Goal: Task Accomplishment & Management: Complete application form

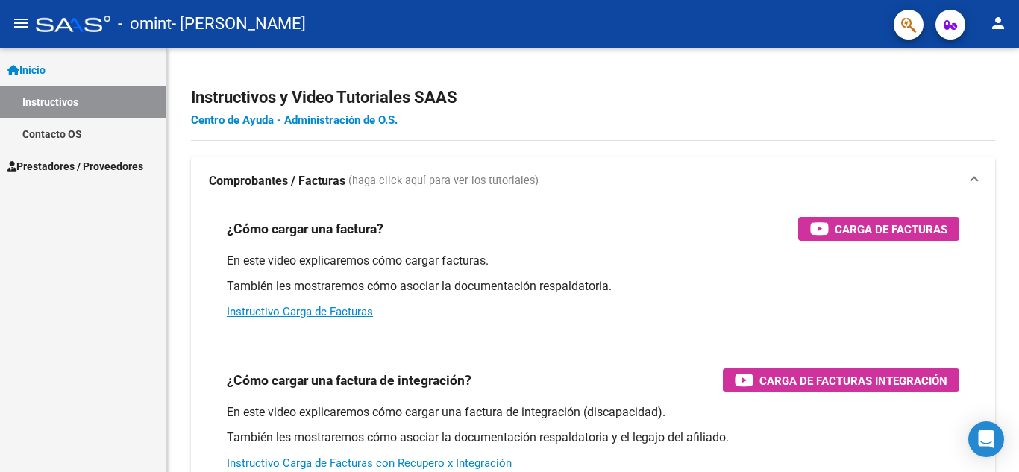
click at [80, 163] on span "Prestadores / Proveedores" at bounding box center [75, 166] width 136 height 16
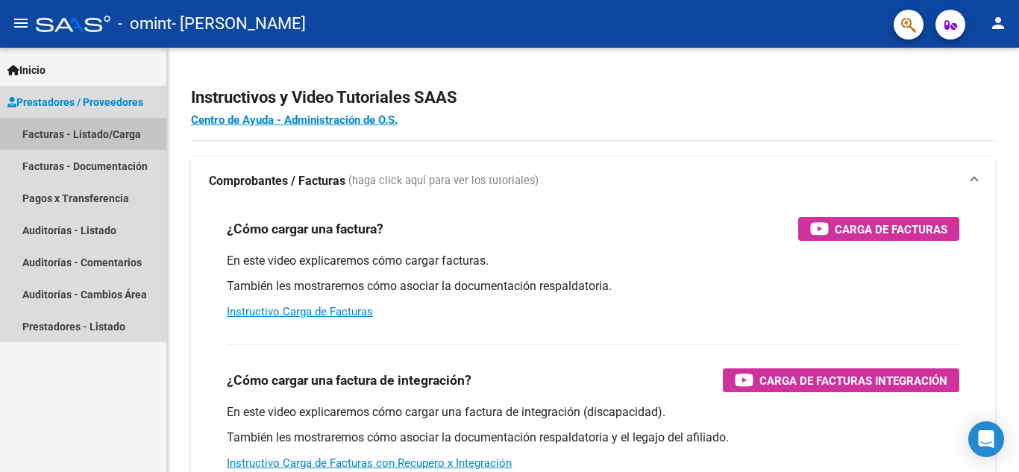
click at [89, 135] on link "Facturas - Listado/Carga" at bounding box center [83, 134] width 166 height 32
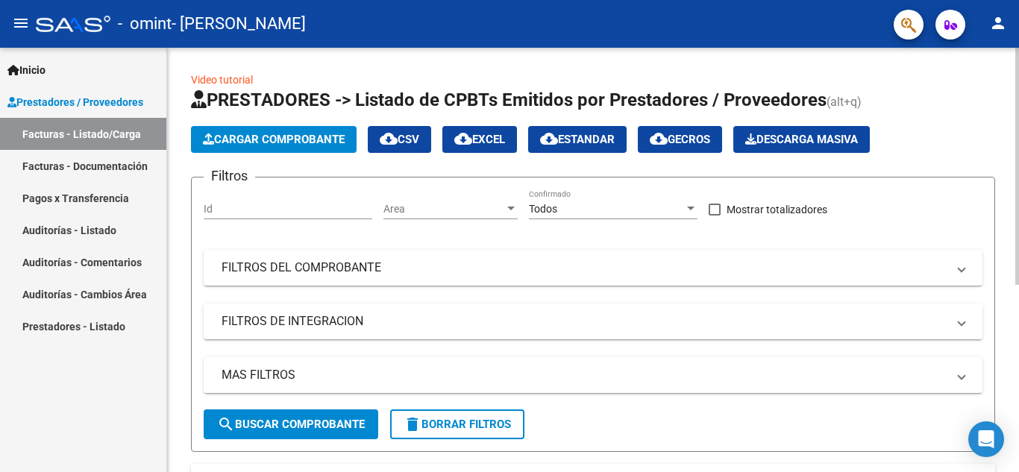
click at [260, 145] on span "Cargar Comprobante" at bounding box center [274, 139] width 142 height 13
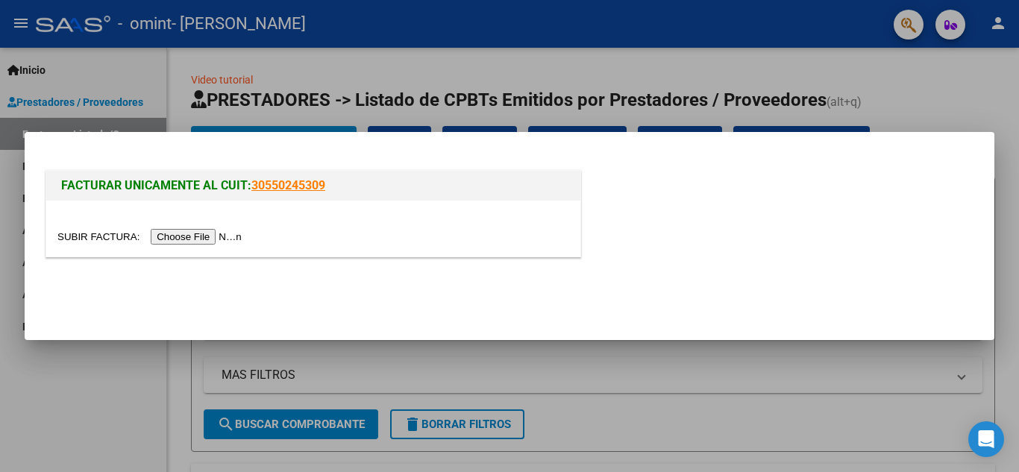
click at [354, 63] on div at bounding box center [509, 236] width 1019 height 472
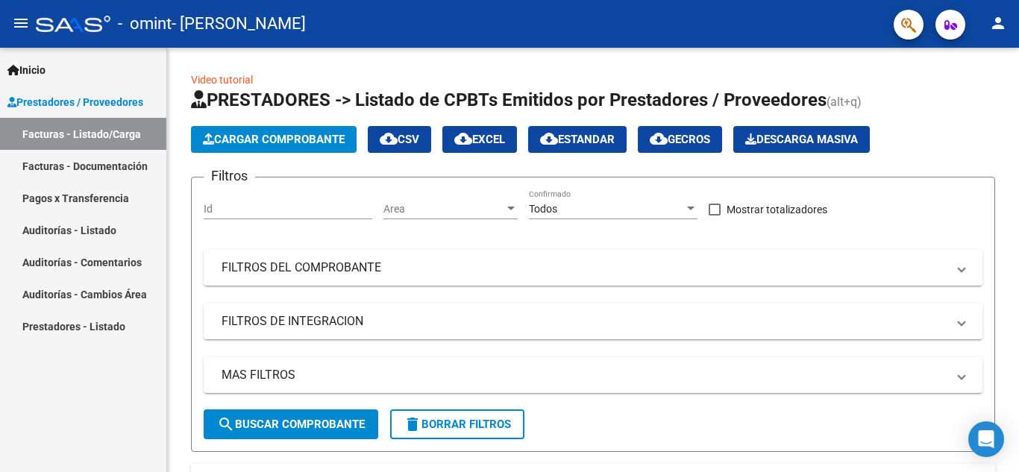
click at [33, 69] on span "Inicio" at bounding box center [26, 70] width 38 height 16
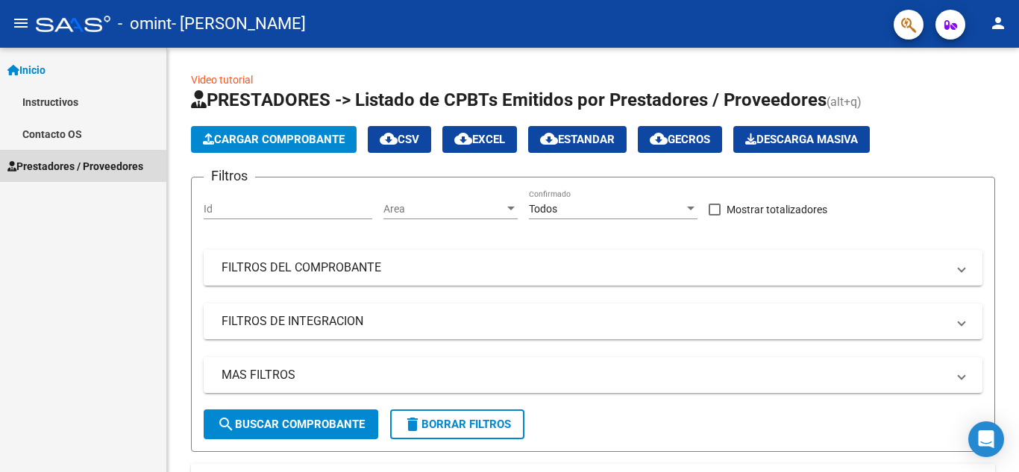
click at [47, 166] on span "Prestadores / Proveedores" at bounding box center [75, 166] width 136 height 16
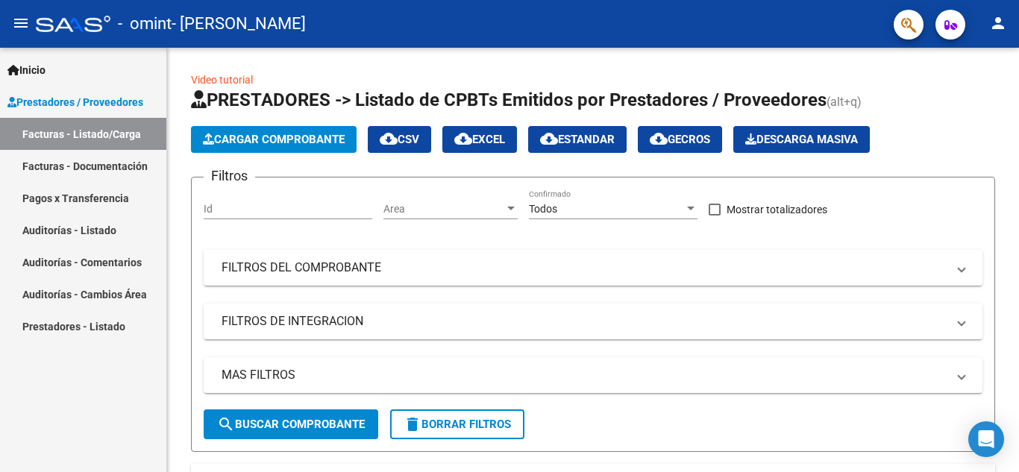
click at [49, 166] on link "Facturas - Documentación" at bounding box center [83, 166] width 166 height 32
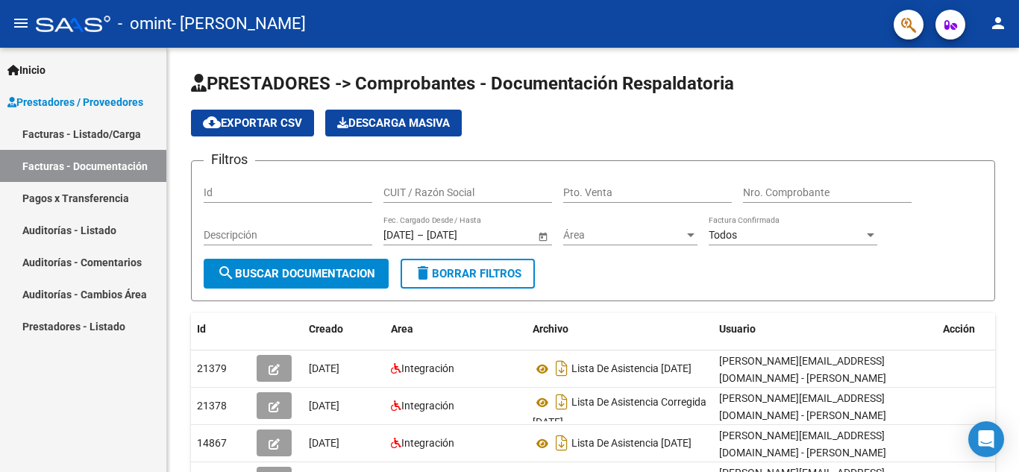
click at [34, 72] on span "Inicio" at bounding box center [26, 70] width 38 height 16
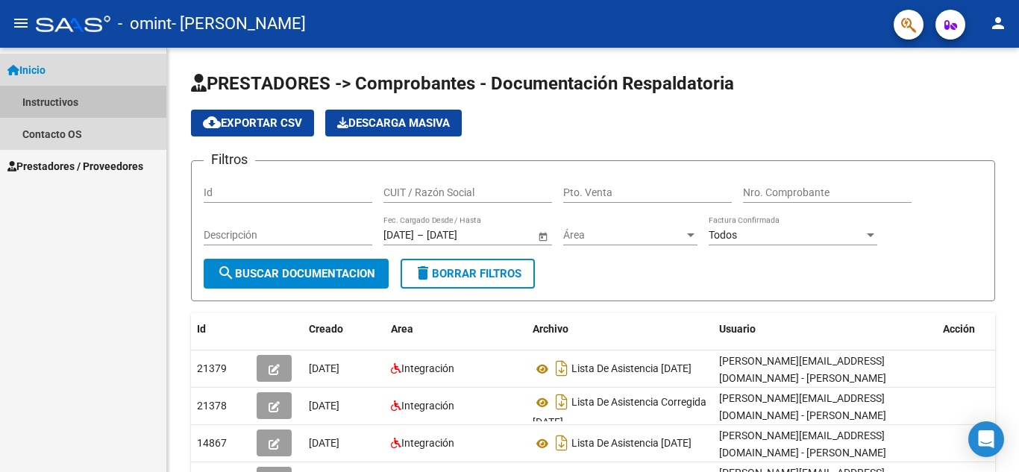
click at [25, 107] on link "Instructivos" at bounding box center [83, 102] width 166 height 32
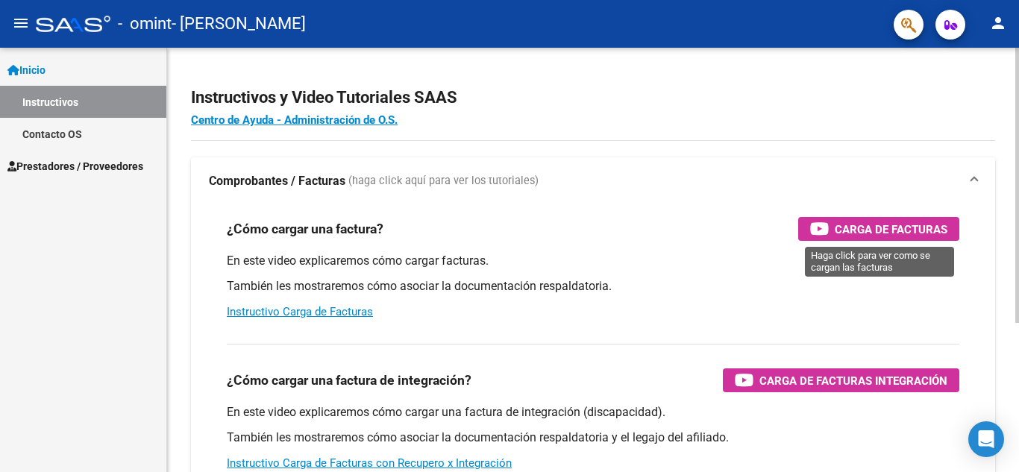
click at [901, 233] on span "Carga de Facturas" at bounding box center [890, 229] width 113 height 19
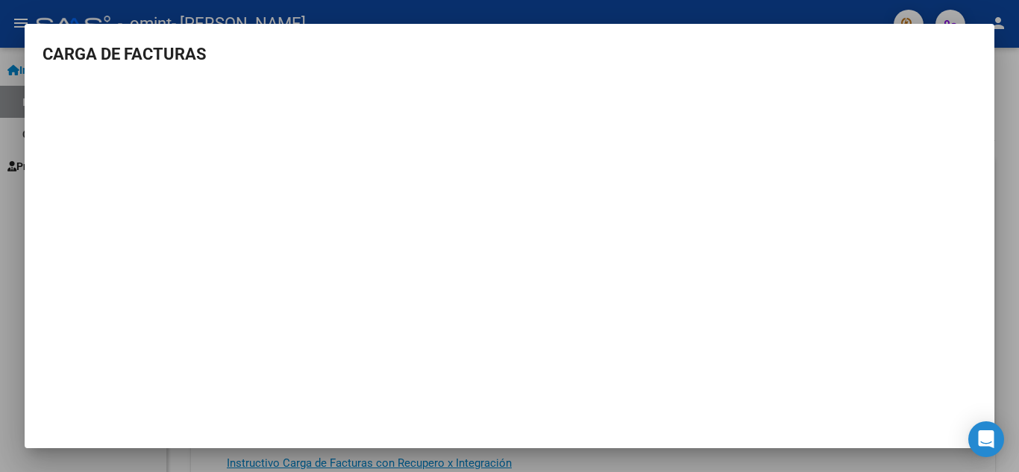
click at [680, 462] on div at bounding box center [509, 236] width 1019 height 472
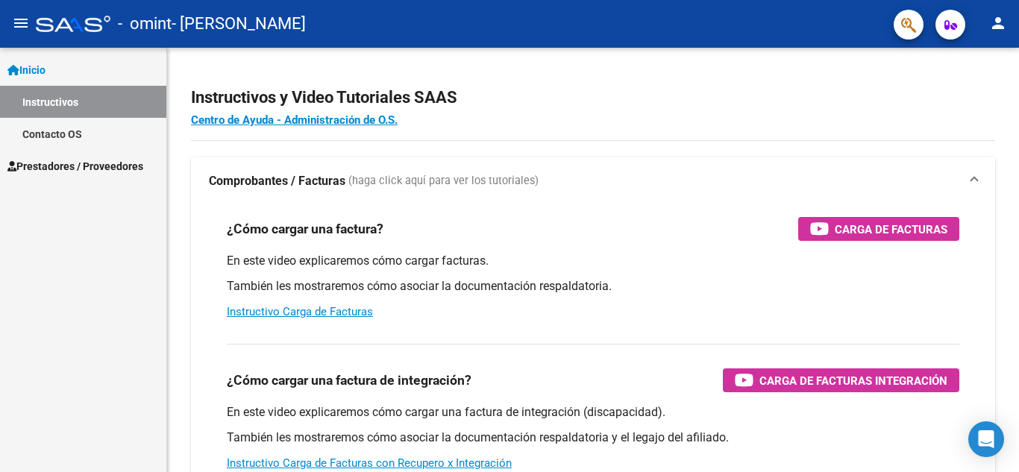
click at [76, 163] on span "Prestadores / Proveedores" at bounding box center [75, 166] width 136 height 16
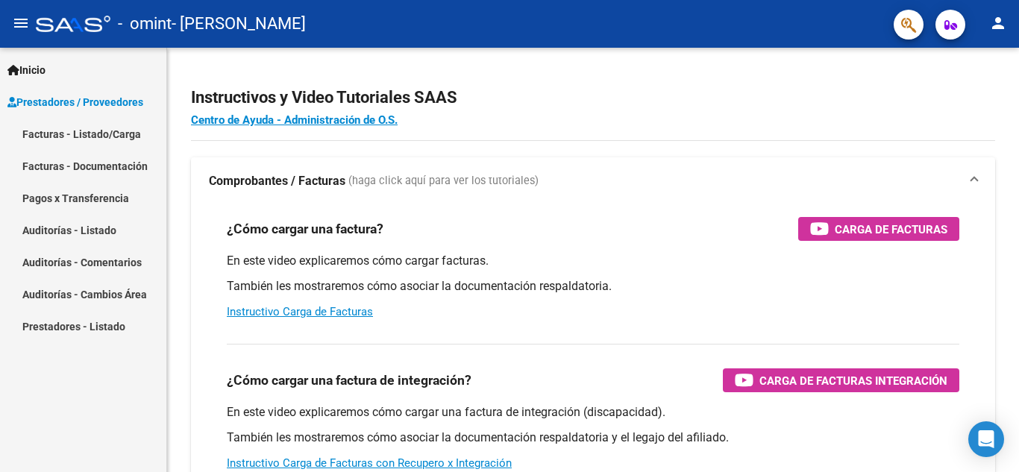
click at [85, 131] on link "Facturas - Listado/Carga" at bounding box center [83, 134] width 166 height 32
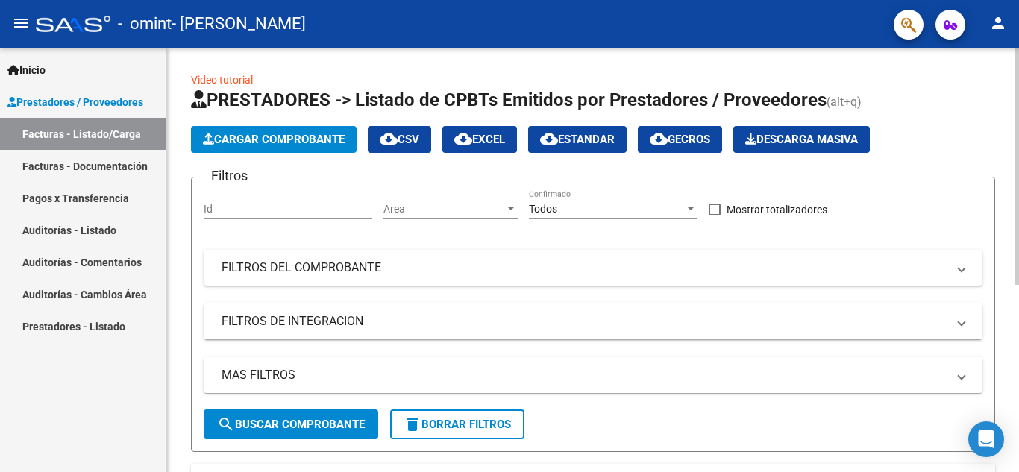
click at [210, 147] on button "Cargar Comprobante" at bounding box center [274, 139] width 166 height 27
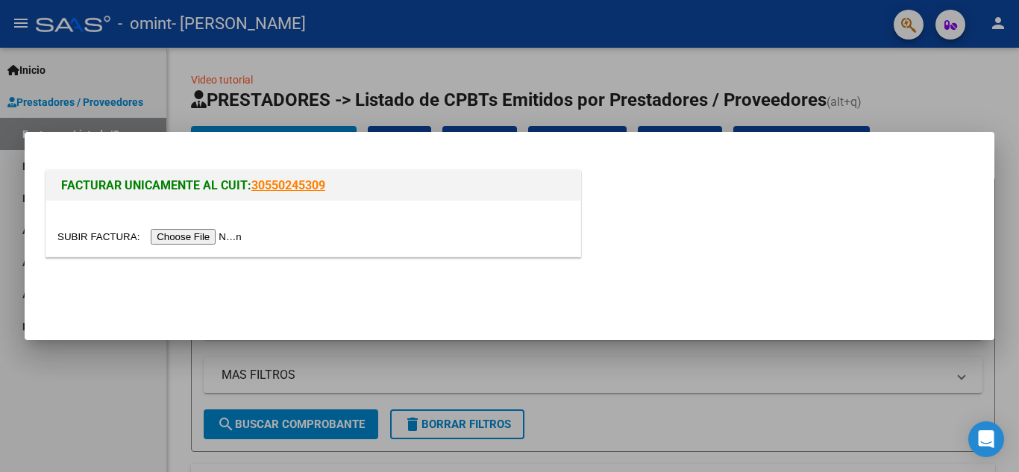
click at [197, 232] on input "file" at bounding box center [151, 237] width 189 height 16
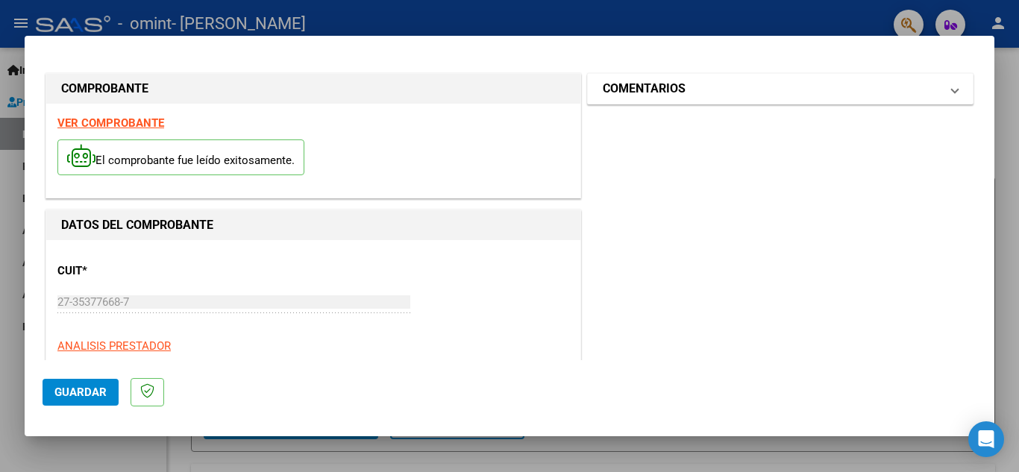
click at [930, 89] on span "COMENTARIOS" at bounding box center [777, 89] width 349 height 18
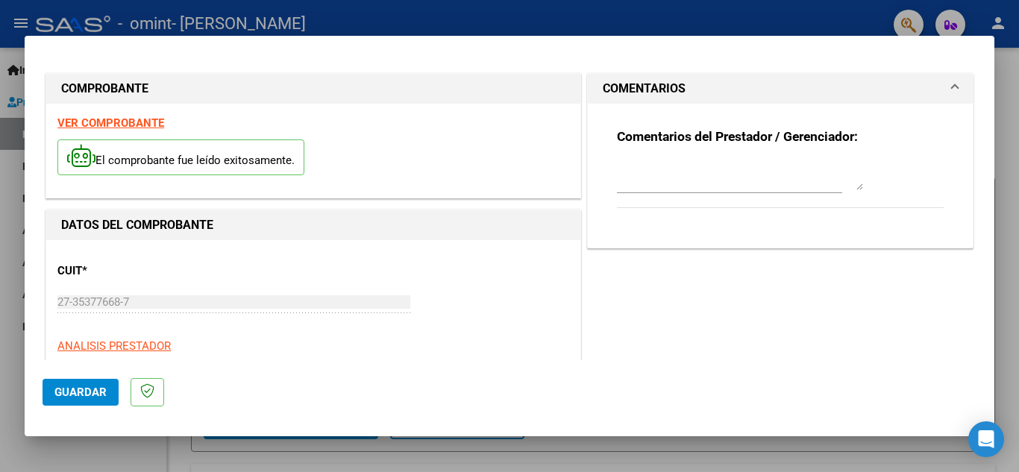
click at [711, 183] on textarea at bounding box center [740, 175] width 246 height 30
type textarea "a"
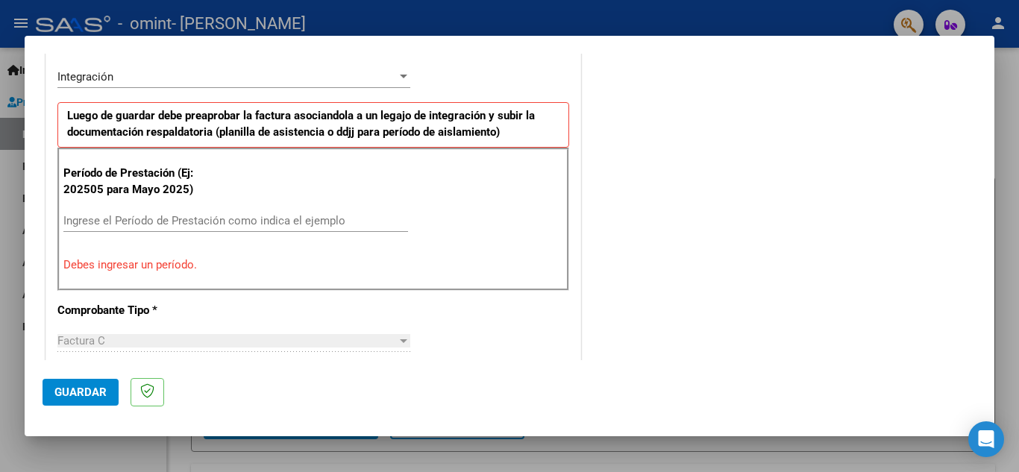
scroll to position [371, 0]
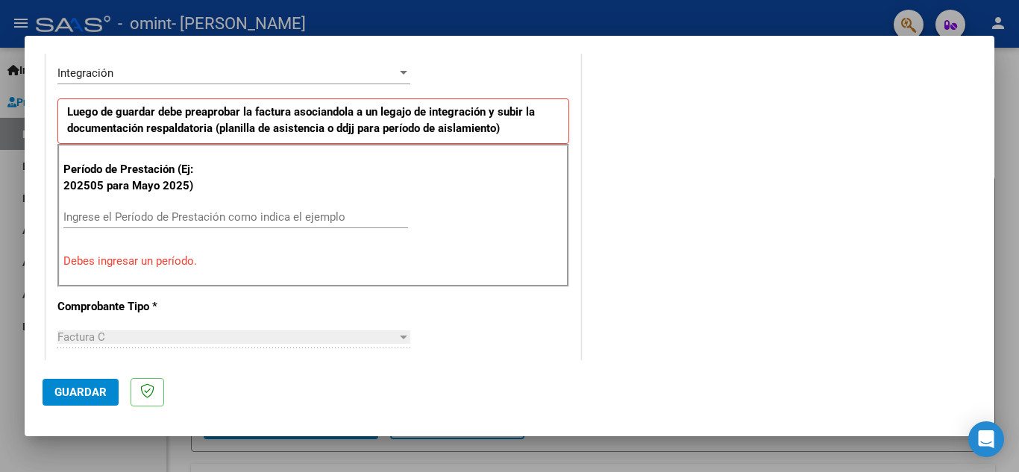
click at [218, 207] on div "Ingrese el Período de Prestación como indica el ejemplo" at bounding box center [235, 217] width 345 height 22
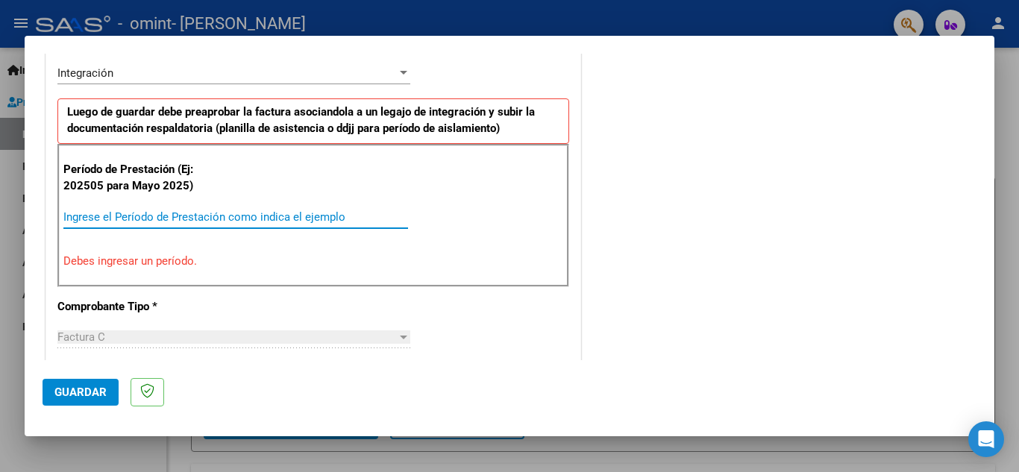
click at [110, 219] on input "Ingrese el Período de Prestación como indica el ejemplo" at bounding box center [235, 216] width 345 height 13
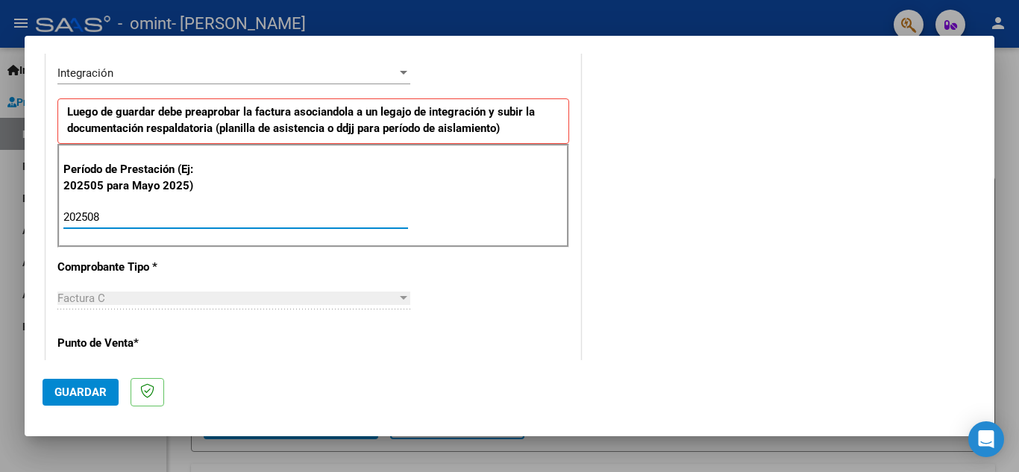
type input "202508"
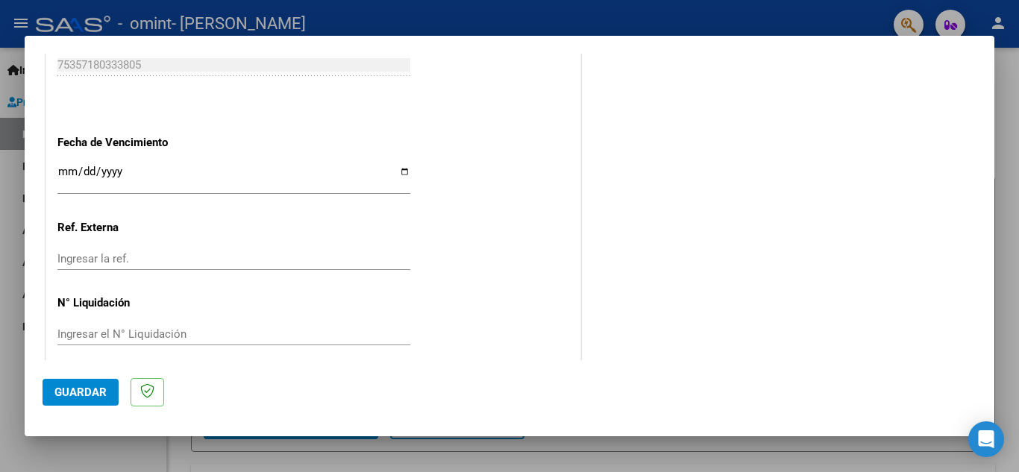
scroll to position [1006, 0]
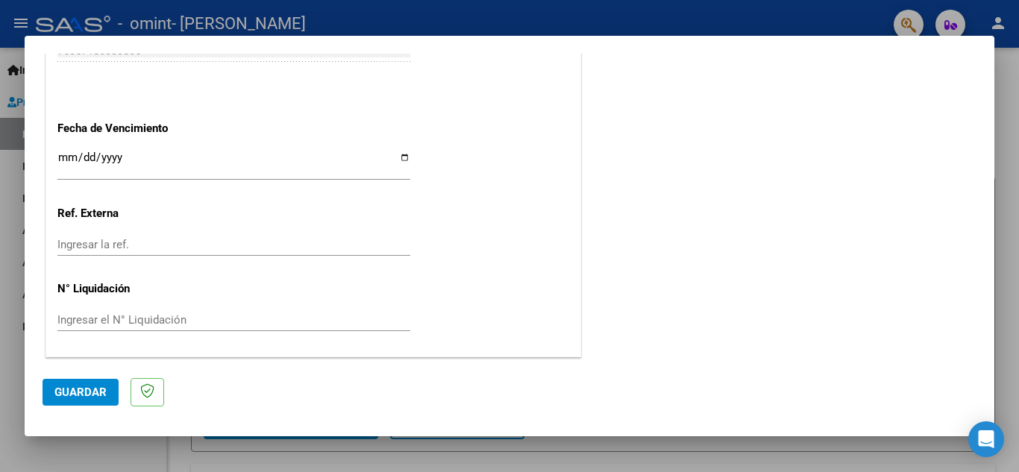
click at [95, 392] on span "Guardar" at bounding box center [80, 392] width 52 height 13
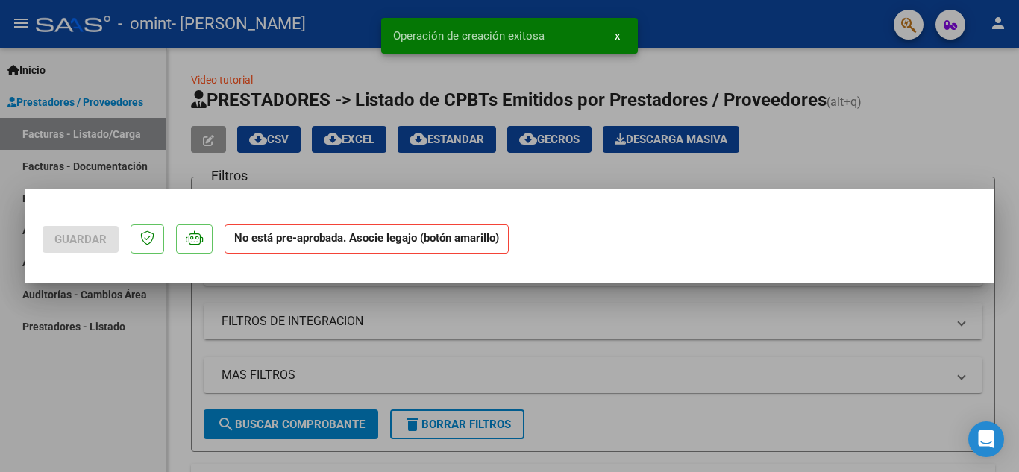
scroll to position [0, 0]
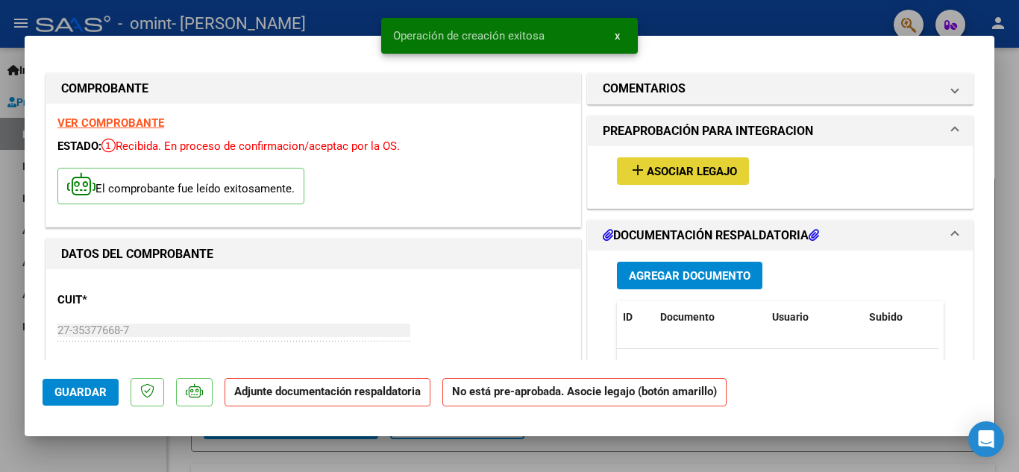
click at [673, 168] on span "Asociar Legajo" at bounding box center [692, 171] width 90 height 13
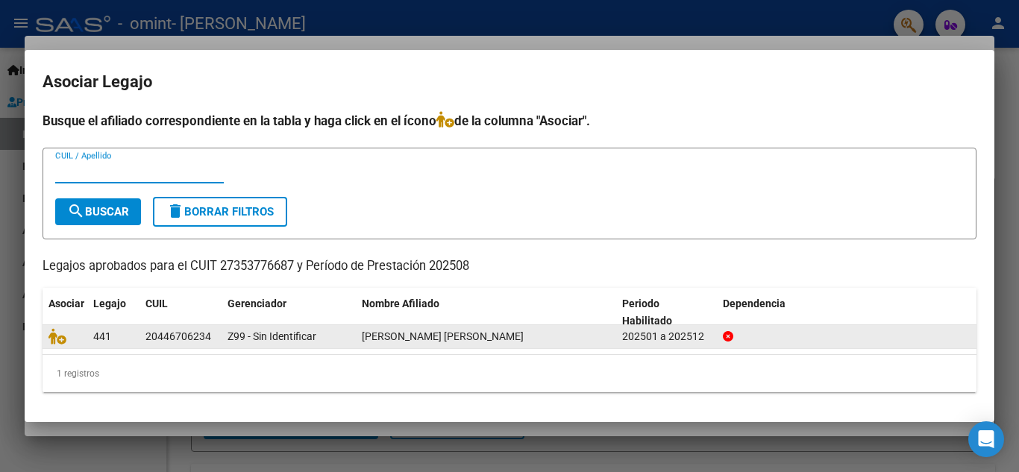
click at [418, 345] on div "[PERSON_NAME] [PERSON_NAME]" at bounding box center [486, 336] width 248 height 17
click at [424, 339] on span "[PERSON_NAME] [PERSON_NAME]" at bounding box center [443, 336] width 162 height 12
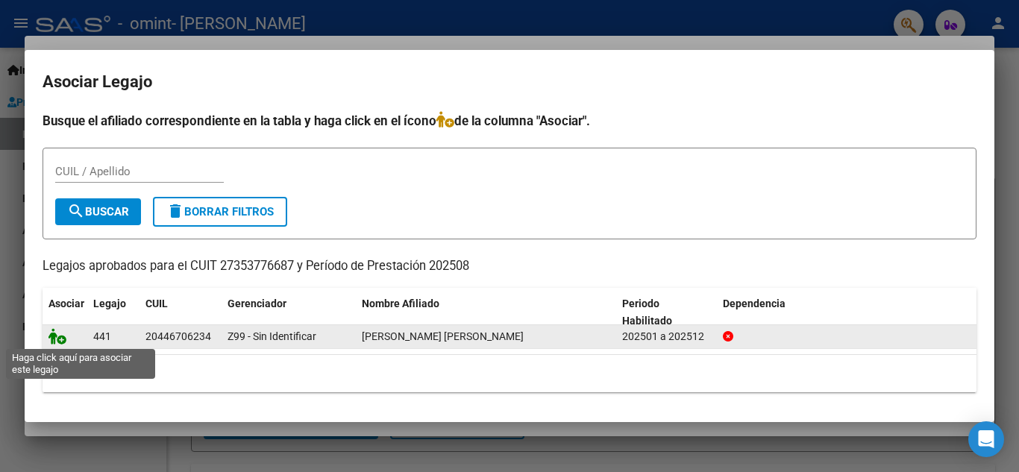
click at [60, 339] on icon at bounding box center [57, 336] width 18 height 16
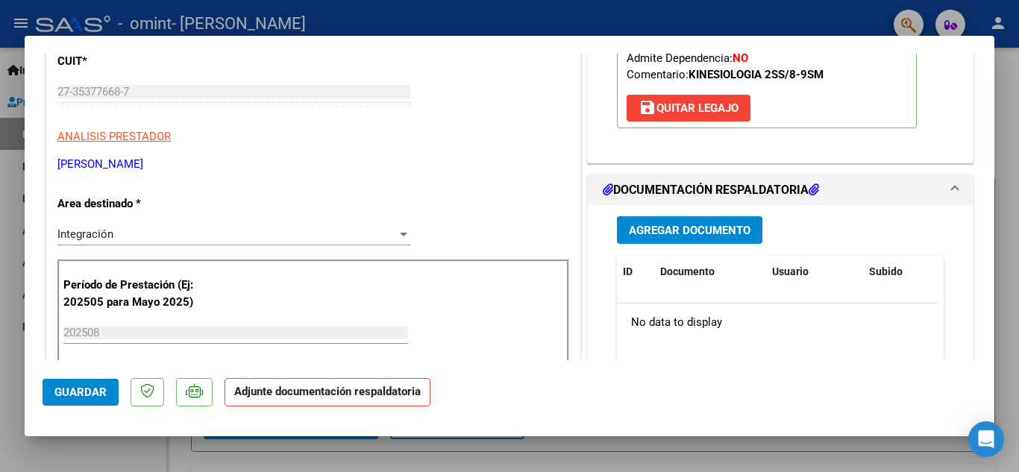
scroll to position [253, 0]
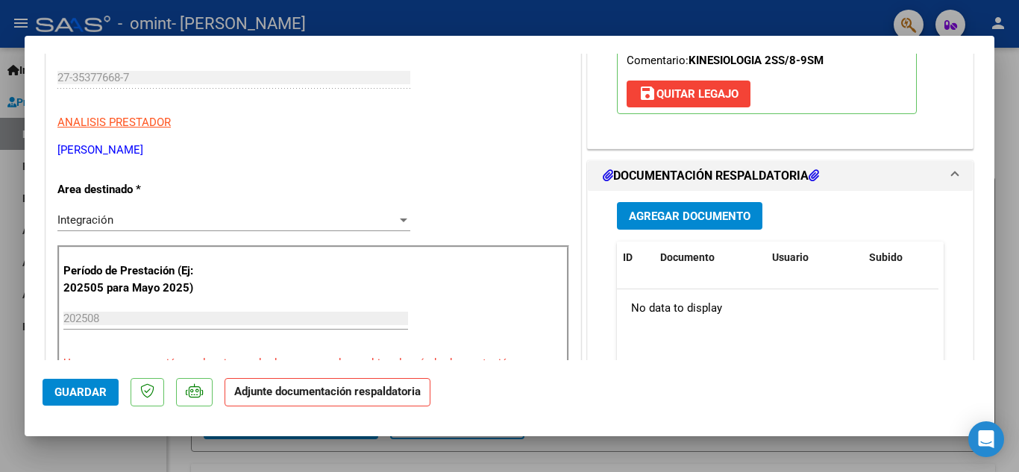
click at [690, 223] on span "Agregar Documento" at bounding box center [690, 216] width 122 height 13
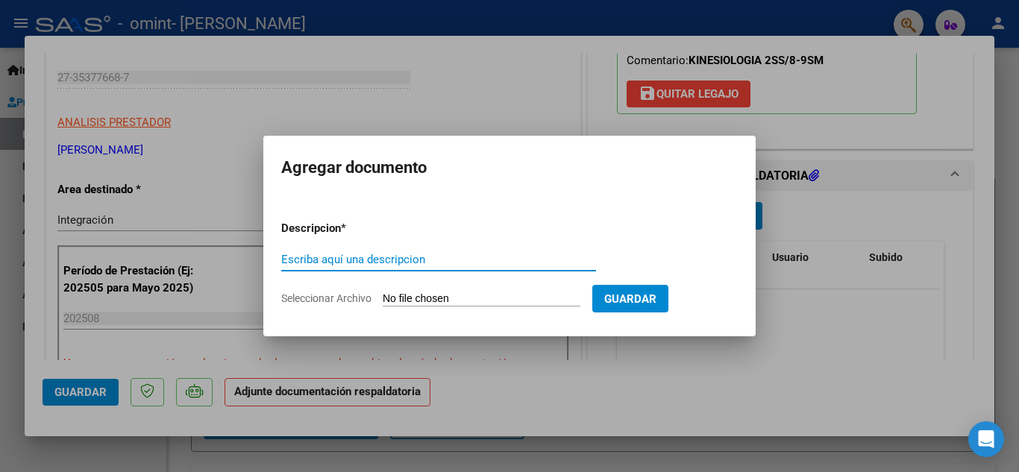
click at [415, 295] on input "Seleccionar Archivo" at bounding box center [482, 299] width 198 height 14
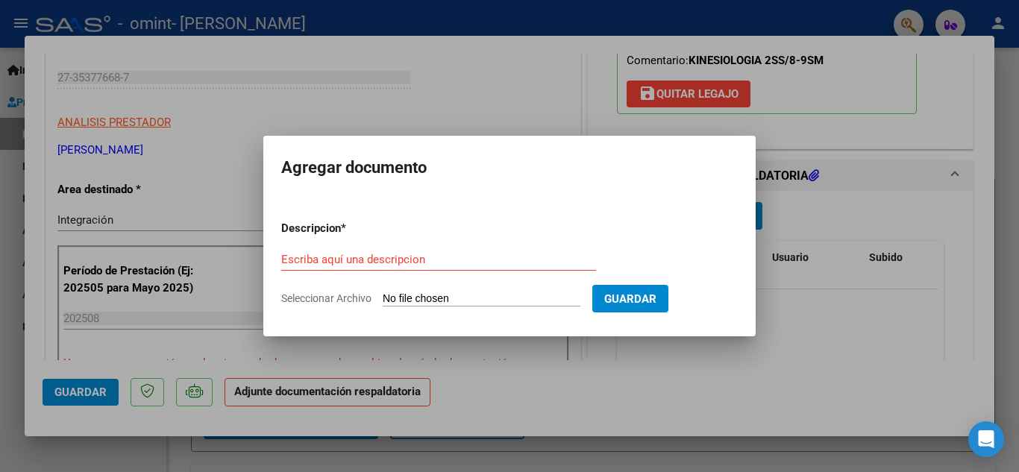
type input "C:\fakepath\Lista de asistencia [PERSON_NAME] kinesiología [DATE].pdf"
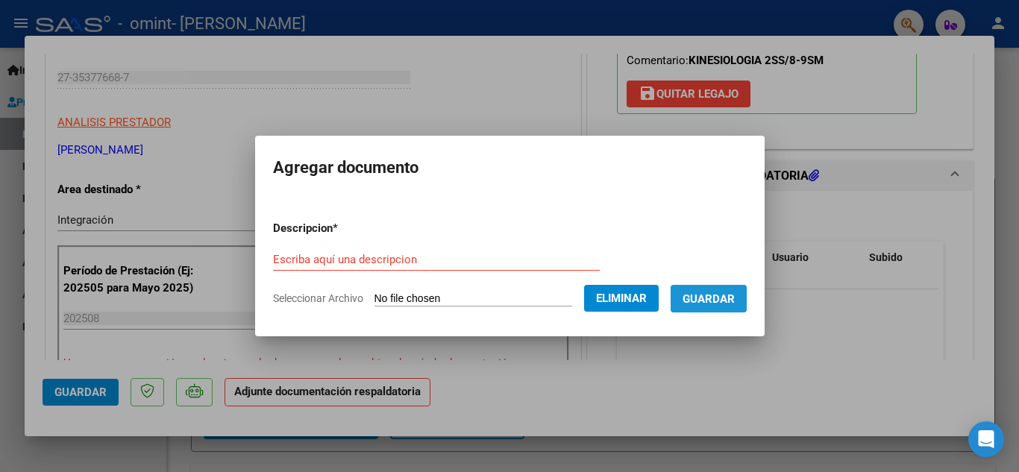
click at [714, 290] on button "Guardar" at bounding box center [708, 299] width 76 height 28
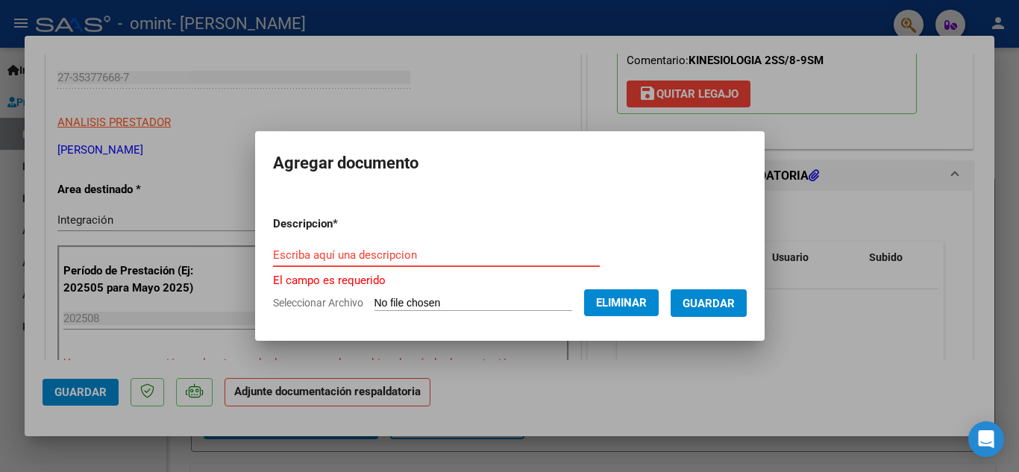
click at [409, 250] on input "Escriba aquí una descripcion" at bounding box center [436, 254] width 327 height 13
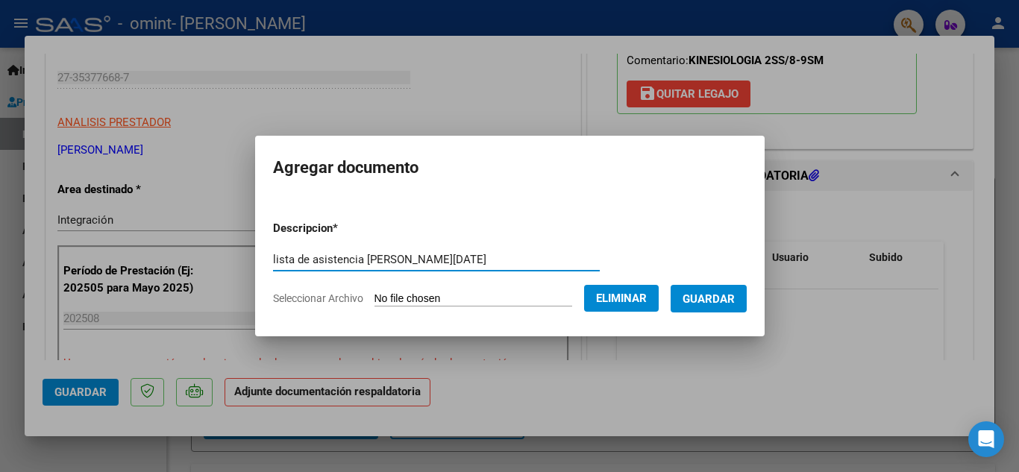
type input "lista de asistencia [PERSON_NAME][DATE]"
click at [695, 287] on button "Guardar" at bounding box center [708, 299] width 76 height 28
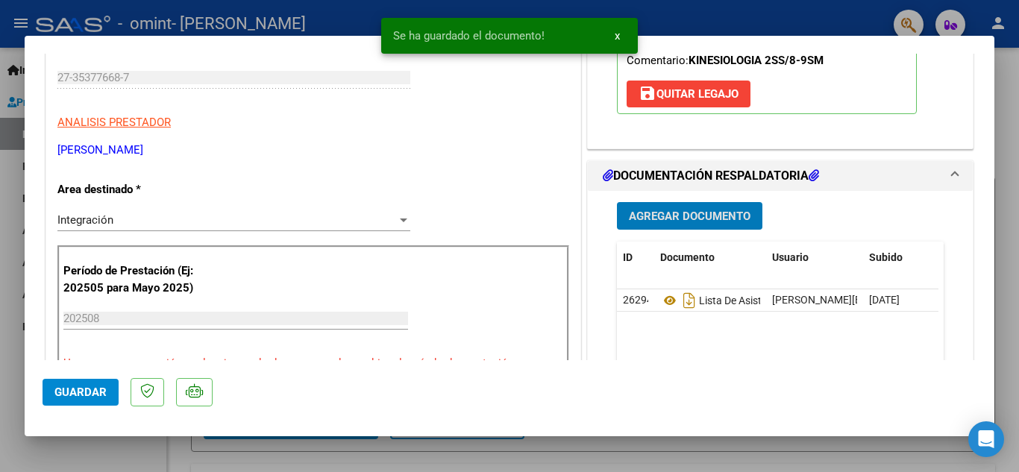
click at [77, 392] on span "Guardar" at bounding box center [80, 392] width 52 height 13
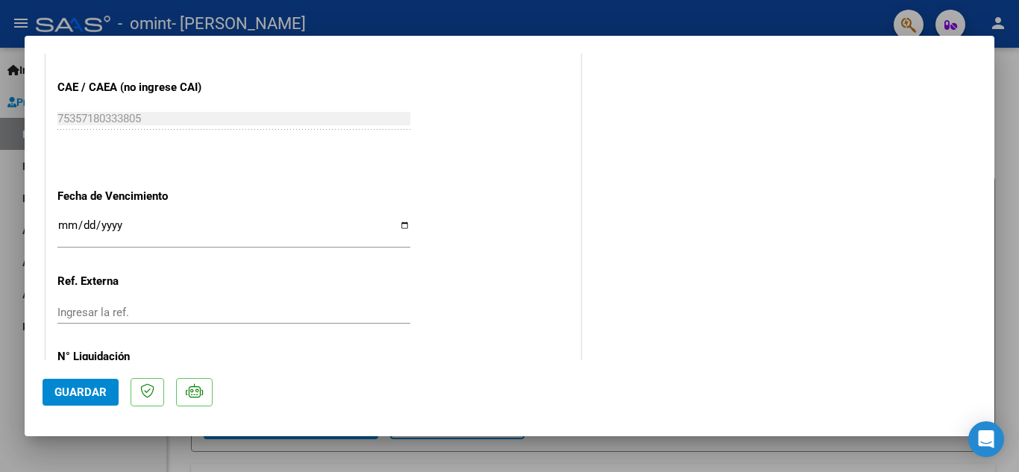
scroll to position [1028, 0]
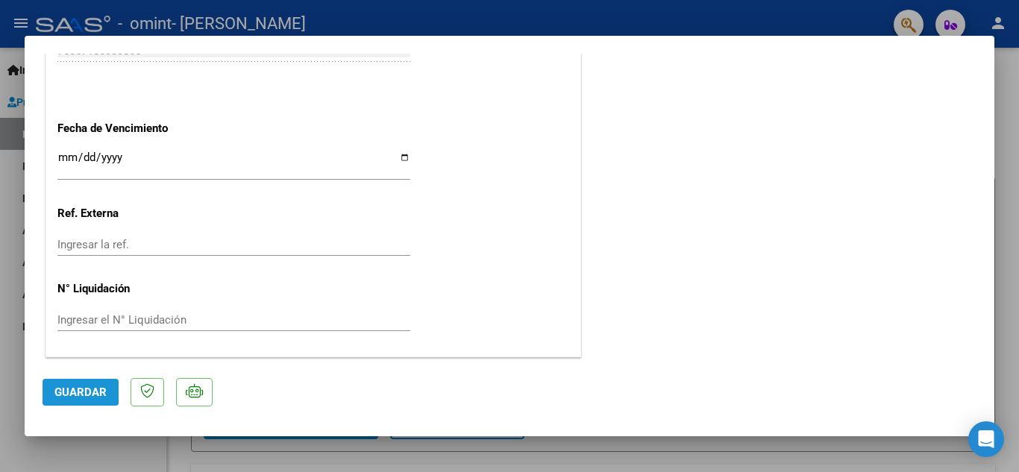
click at [106, 395] on button "Guardar" at bounding box center [81, 392] width 76 height 27
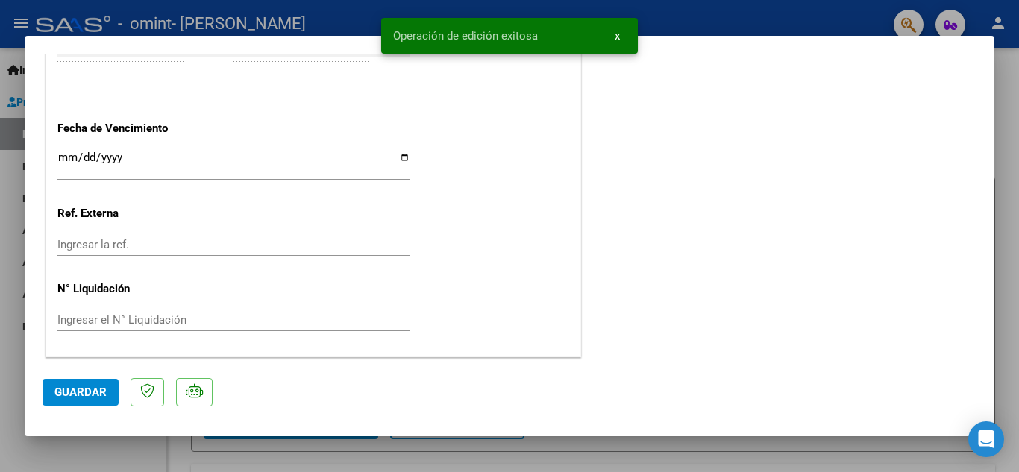
click at [790, 439] on div at bounding box center [509, 236] width 1019 height 472
type input "$ 0,00"
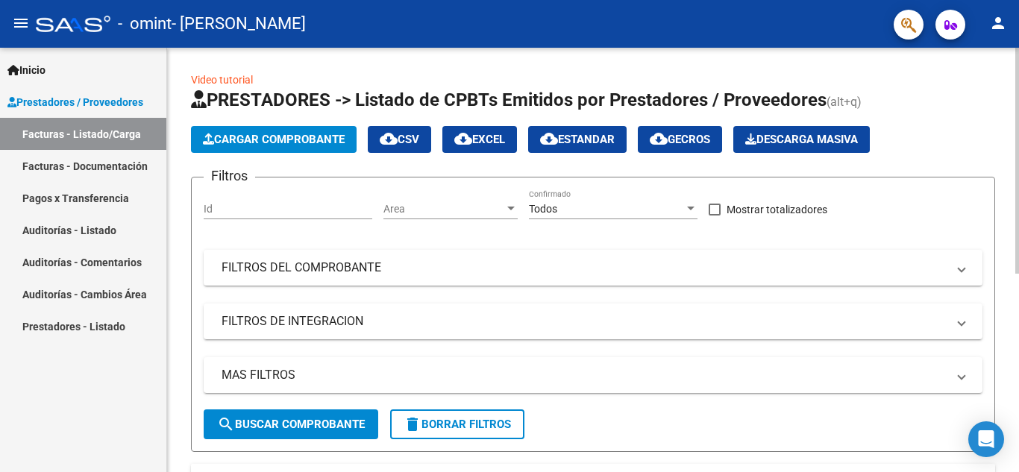
drag, startPoint x: 1013, startPoint y: 138, endPoint x: 1018, endPoint y: 189, distance: 50.9
click at [1018, 189] on div "Video tutorial PRESTADORES -> Listado de CPBTs Emitidos por Prestadores / Prove…" at bounding box center [594, 440] width 855 height 785
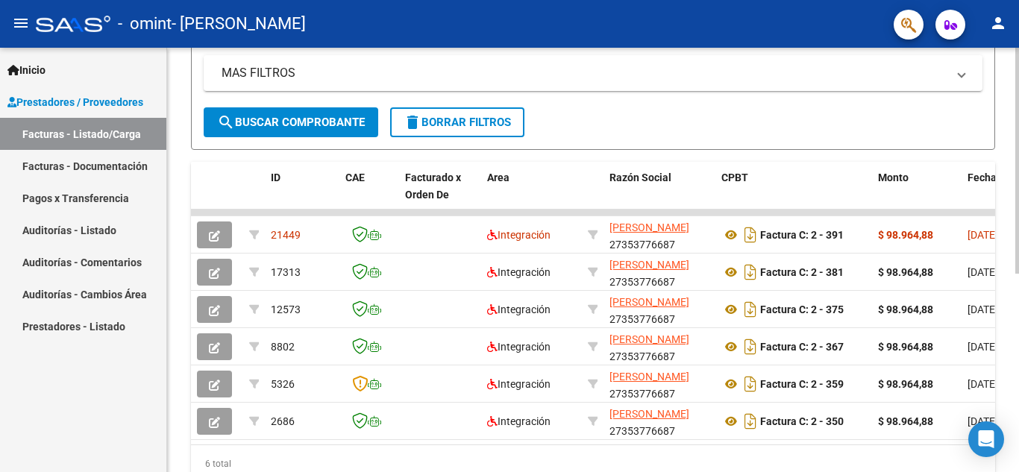
scroll to position [356, 0]
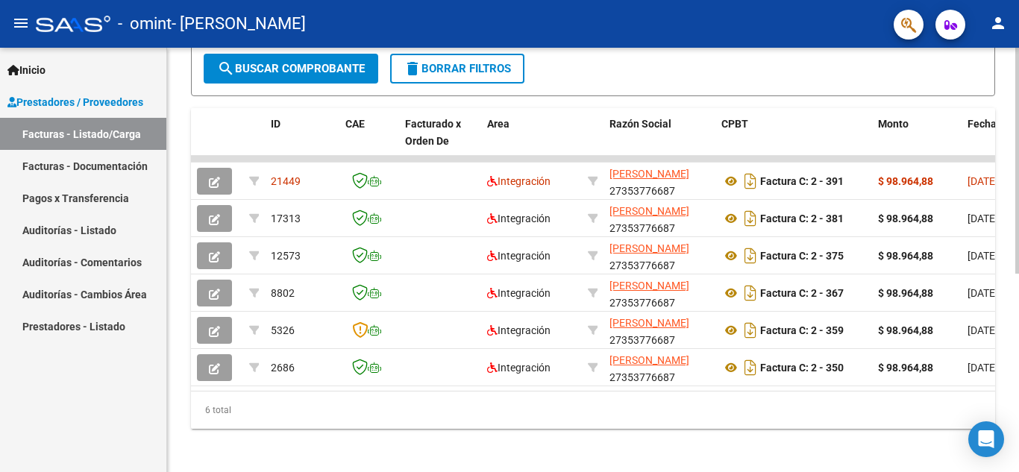
click at [1002, 378] on div "Video tutorial PRESTADORES -> Listado de CPBTs Emitidos por Prestadores / Prove…" at bounding box center [594, 84] width 855 height 785
click at [814, 412] on div "6 total" at bounding box center [593, 410] width 804 height 37
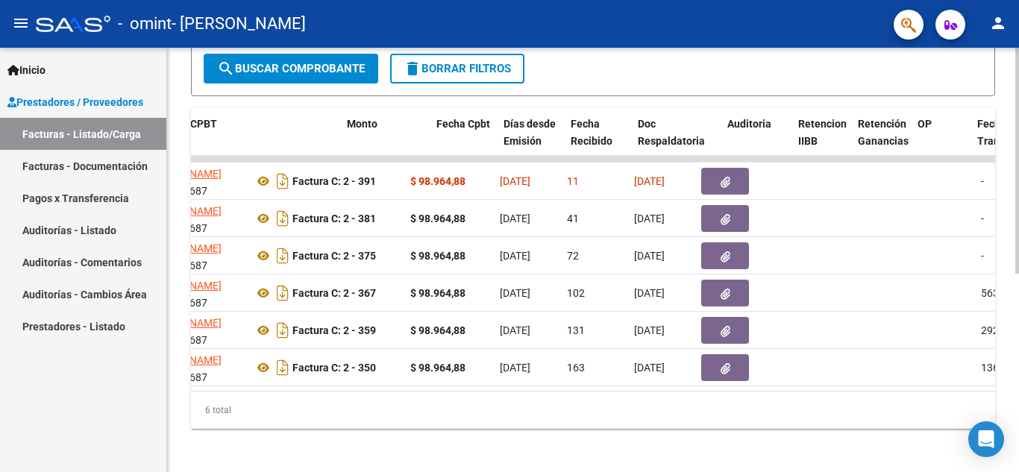
scroll to position [0, 537]
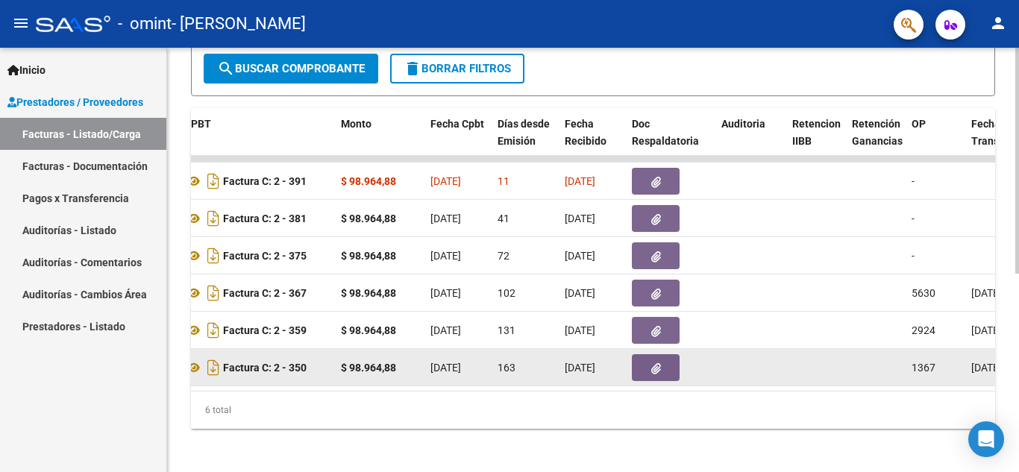
click at [980, 383] on datatable-body-cell "[DATE]" at bounding box center [1006, 367] width 82 height 37
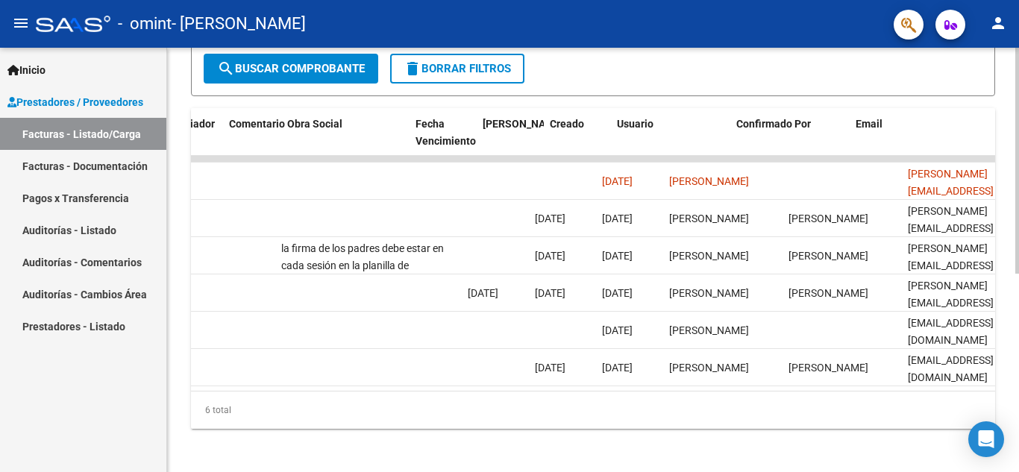
scroll to position [0, 2340]
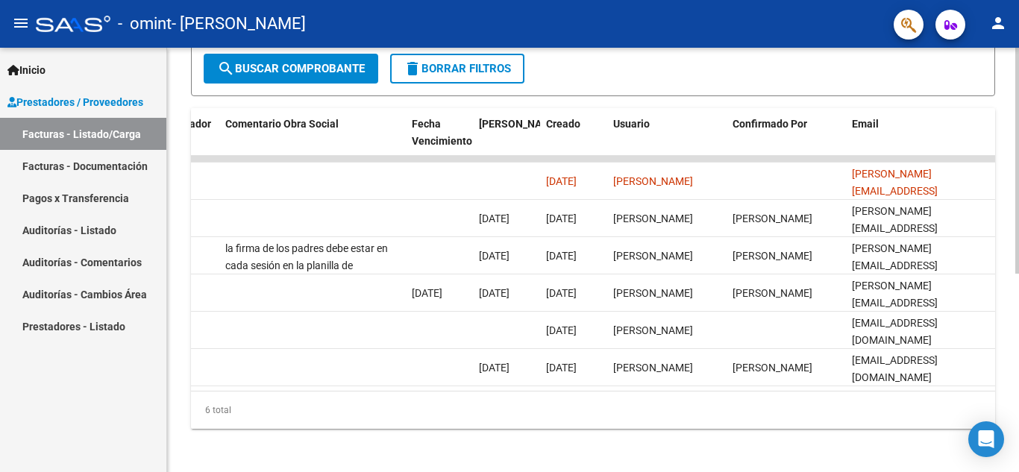
click at [201, 391] on datatable-body "21449 Integración [PERSON_NAME] 27353776687 Factura C: 2 - 391 $ 98.964,88 [DAT…" at bounding box center [593, 273] width 804 height 235
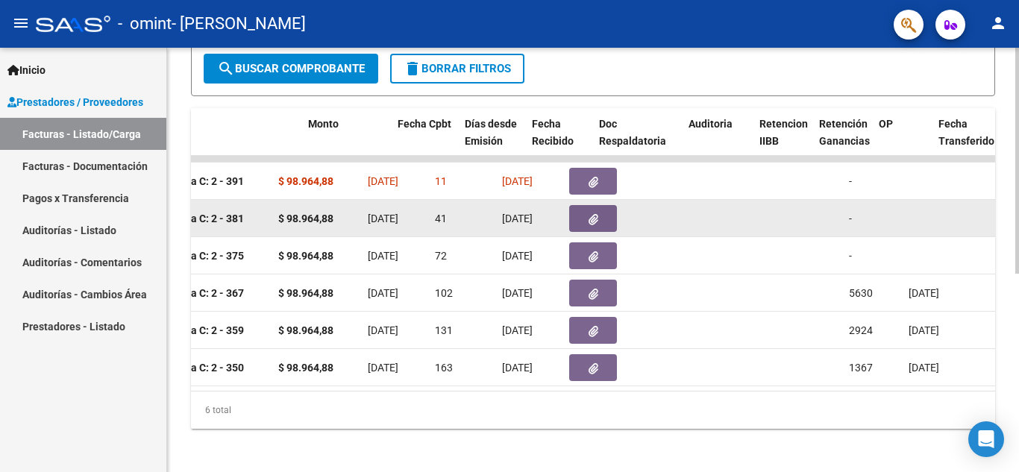
scroll to position [0, 570]
